Goal: Check status: Check status

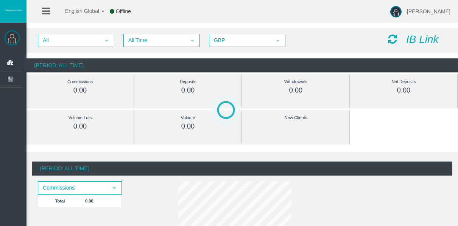
click at [137, 41] on span "All Time" at bounding box center [154, 40] width 61 height 12
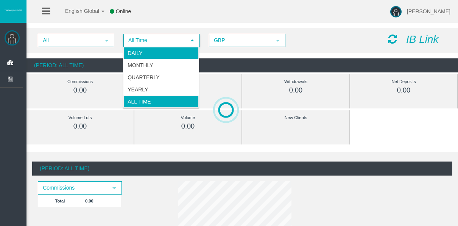
click at [146, 56] on li "Daily" at bounding box center [160, 53] width 75 height 12
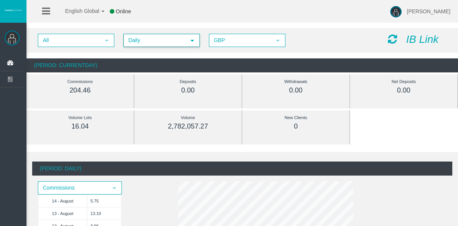
click at [134, 44] on span "Daily" at bounding box center [154, 40] width 61 height 12
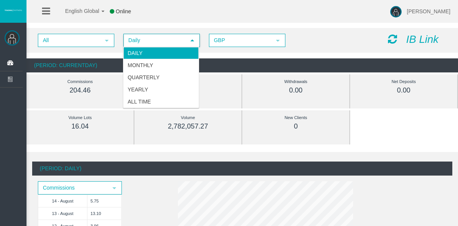
click at [140, 51] on li "Daily" at bounding box center [160, 53] width 75 height 12
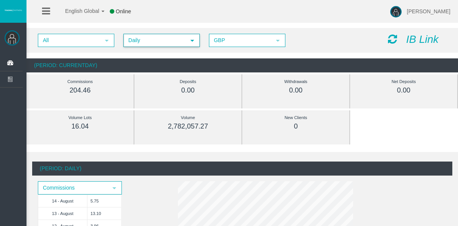
click at [132, 42] on span "Daily" at bounding box center [154, 40] width 61 height 12
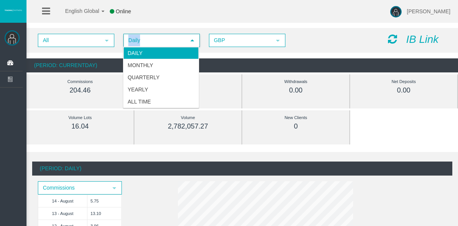
click at [132, 42] on span "Daily" at bounding box center [154, 40] width 61 height 12
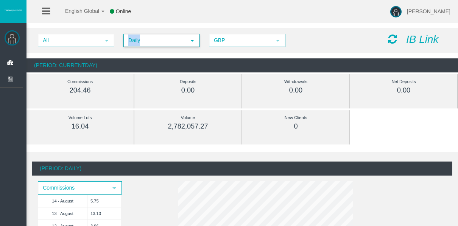
click at [132, 42] on span "Daily" at bounding box center [154, 40] width 61 height 12
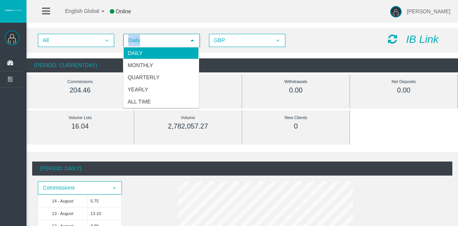
drag, startPoint x: 132, startPoint y: 42, endPoint x: 131, endPoint y: 55, distance: 12.5
click at [131, 55] on li "Daily" at bounding box center [160, 53] width 75 height 12
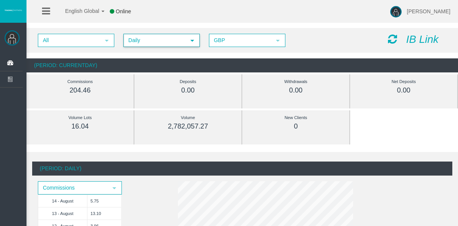
click at [132, 50] on div "All select Daily select 4 GBP select GBP IB Link" at bounding box center [241, 40] width 431 height 25
